Goal: Task Accomplishment & Management: Use online tool/utility

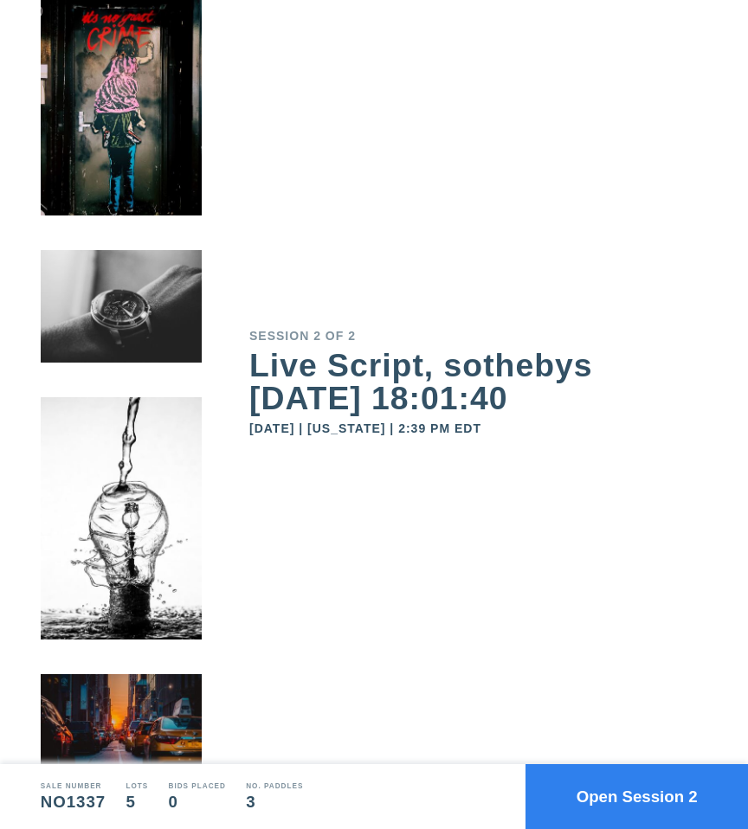
click at [607, 794] on button "Open Session 2" at bounding box center [636, 796] width 222 height 65
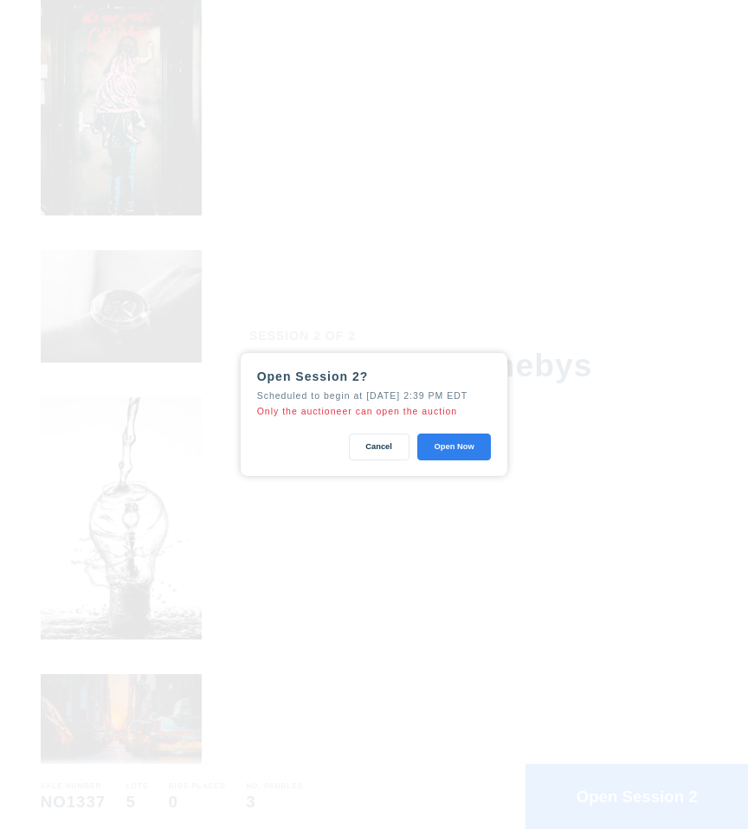
click at [474, 446] on button "Open Now" at bounding box center [454, 447] width 74 height 27
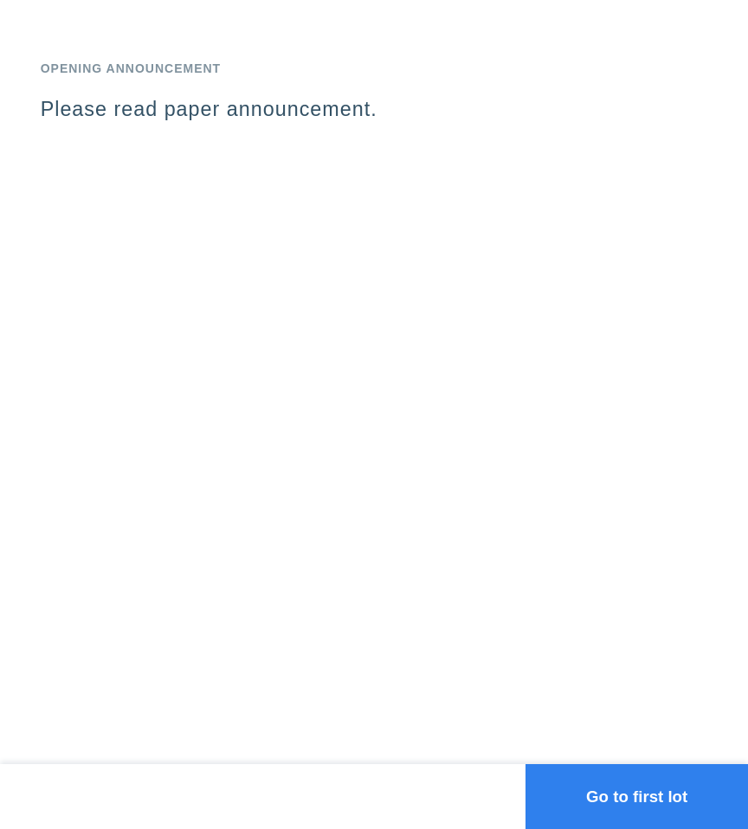
click at [176, 227] on div "Opening Announcement Please read paper announcement." at bounding box center [374, 382] width 748 height 764
